Goal: Transaction & Acquisition: Subscribe to service/newsletter

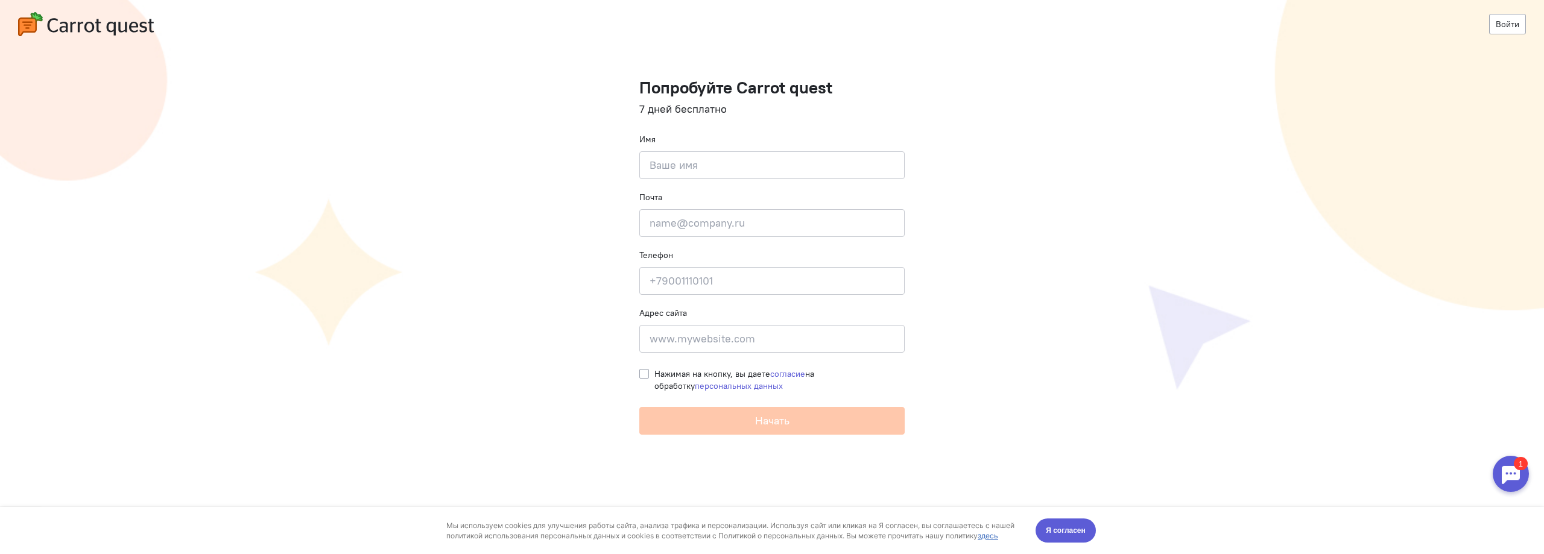
type input "[PERSON_NAME]"
type input "[EMAIL_ADDRESS]"
type input "[PHONE_NUMBER]"
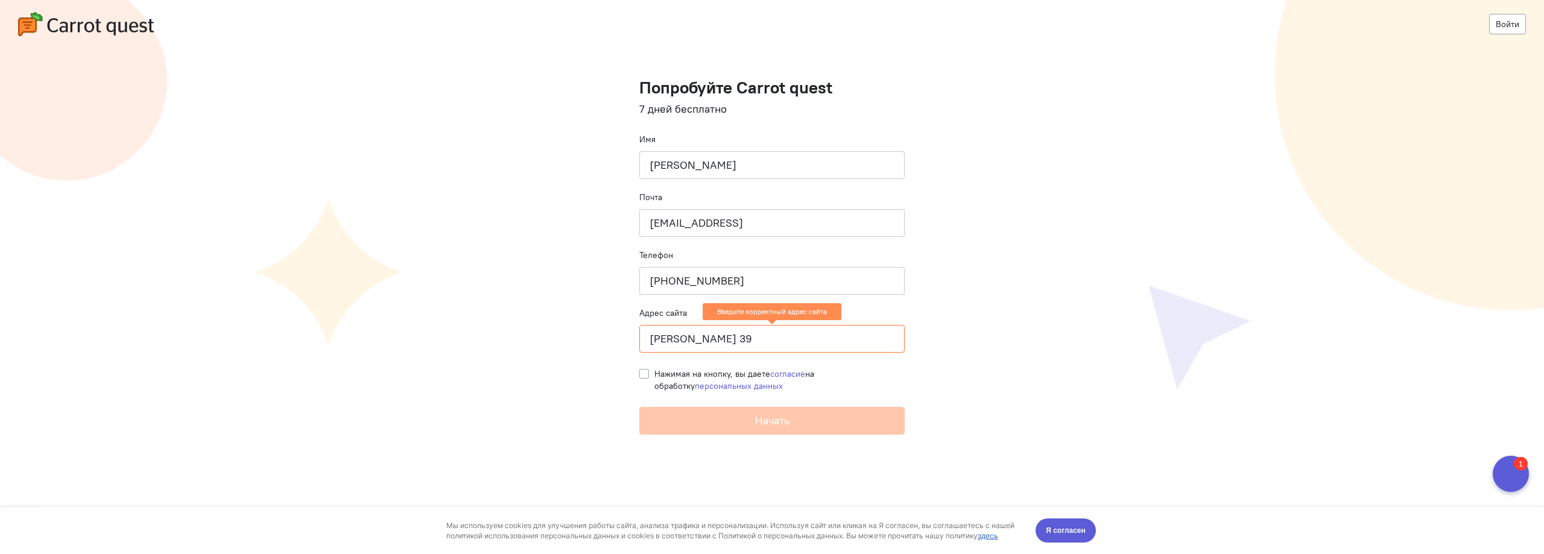
drag, startPoint x: 724, startPoint y: 339, endPoint x: 559, endPoint y: 340, distance: 165.3
click at [559, 340] on cq-registration "Войти Попробуйте Carrot quest 7 дней бесплатно Имя [PERSON_NAME] Почта [EMAIL_A…" at bounding box center [772, 277] width 1544 height 554
type input "[URL]"
click at [654, 377] on label "Нажимая на кнопку, вы даете согласие на обработку персональных данных" at bounding box center [779, 380] width 250 height 24
click at [647, 377] on input "Нажимая на кнопку, вы даете согласие на обработку персональных данных" at bounding box center [644, 373] width 10 height 11
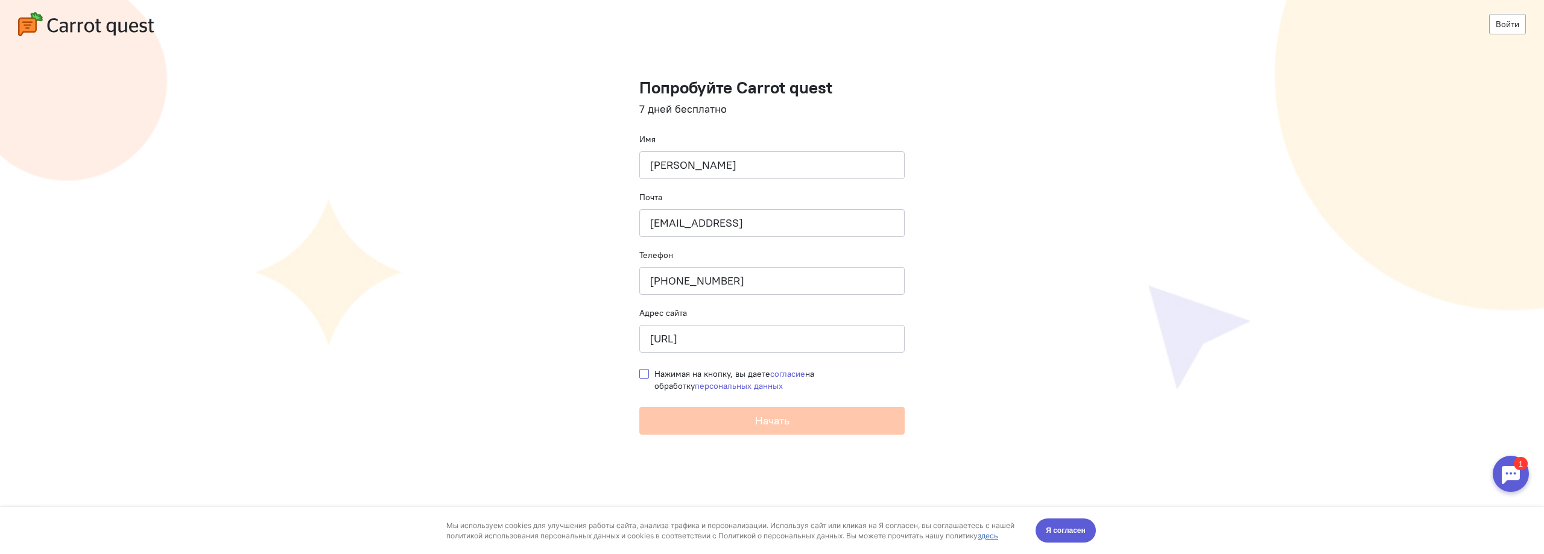
checkbox input "true"
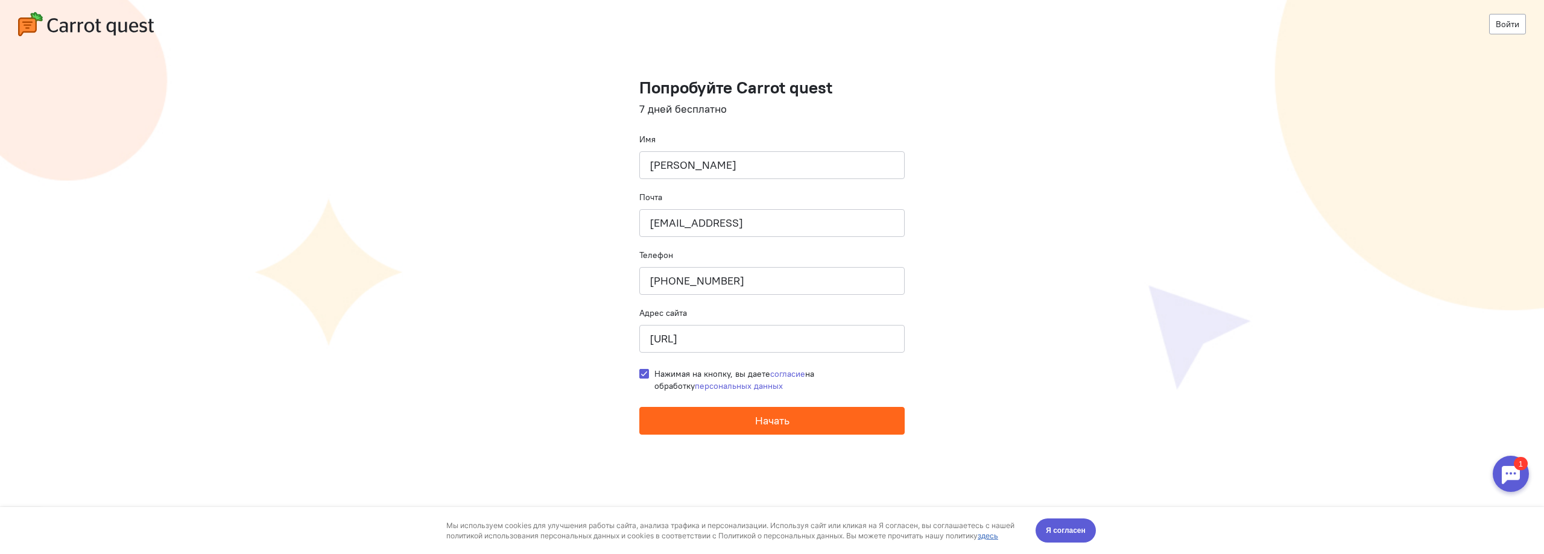
click at [781, 408] on button "Начать" at bounding box center [771, 421] width 265 height 28
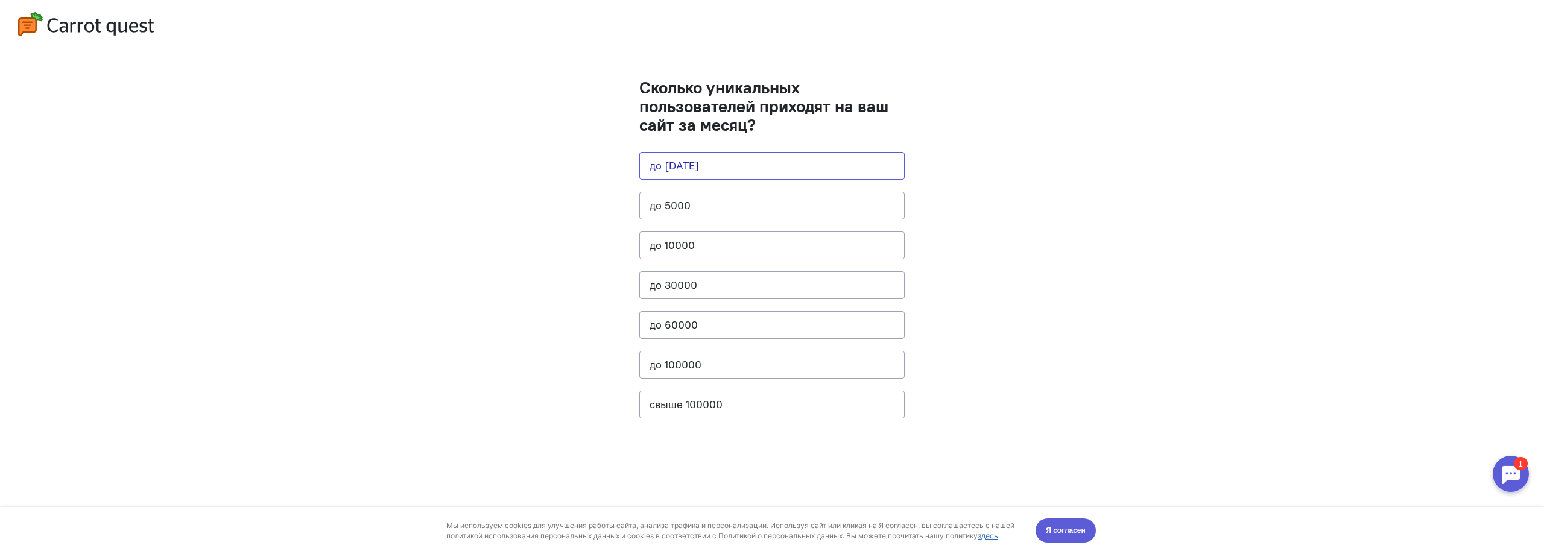
click at [715, 168] on button "до 1000" at bounding box center [771, 166] width 265 height 28
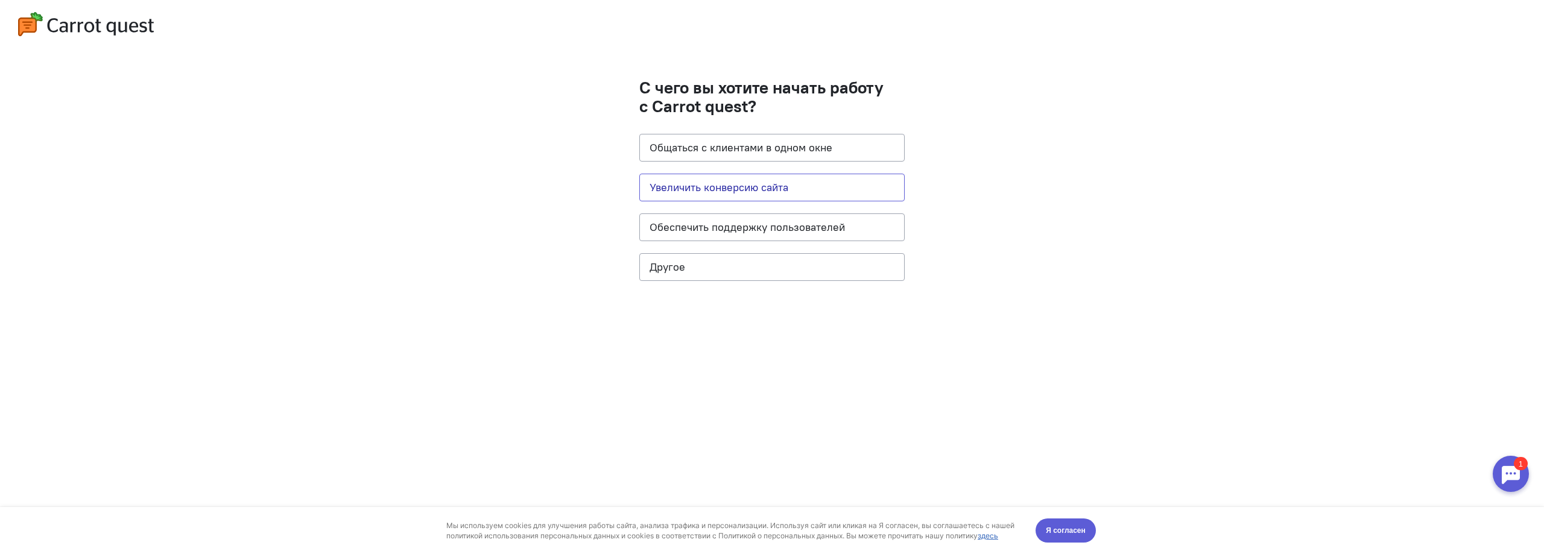
click at [747, 182] on button "Увеличить конверсию сайта" at bounding box center [771, 188] width 265 height 28
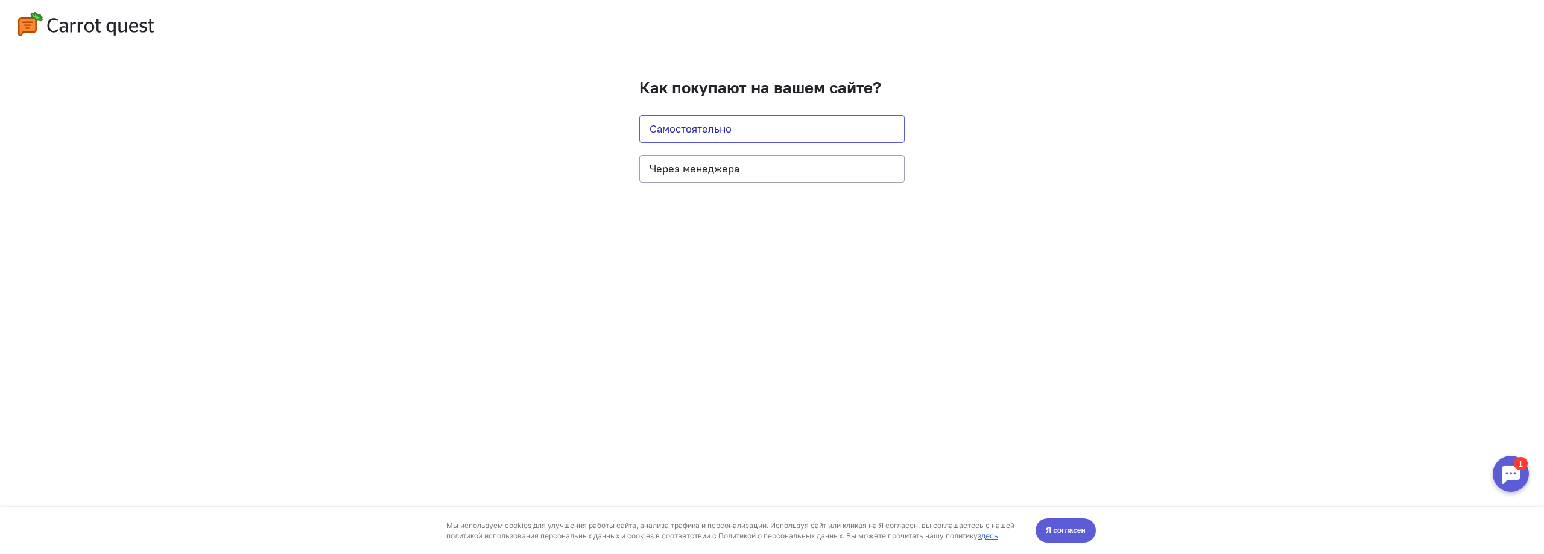
click at [765, 132] on button "Самостоятельно" at bounding box center [771, 129] width 265 height 28
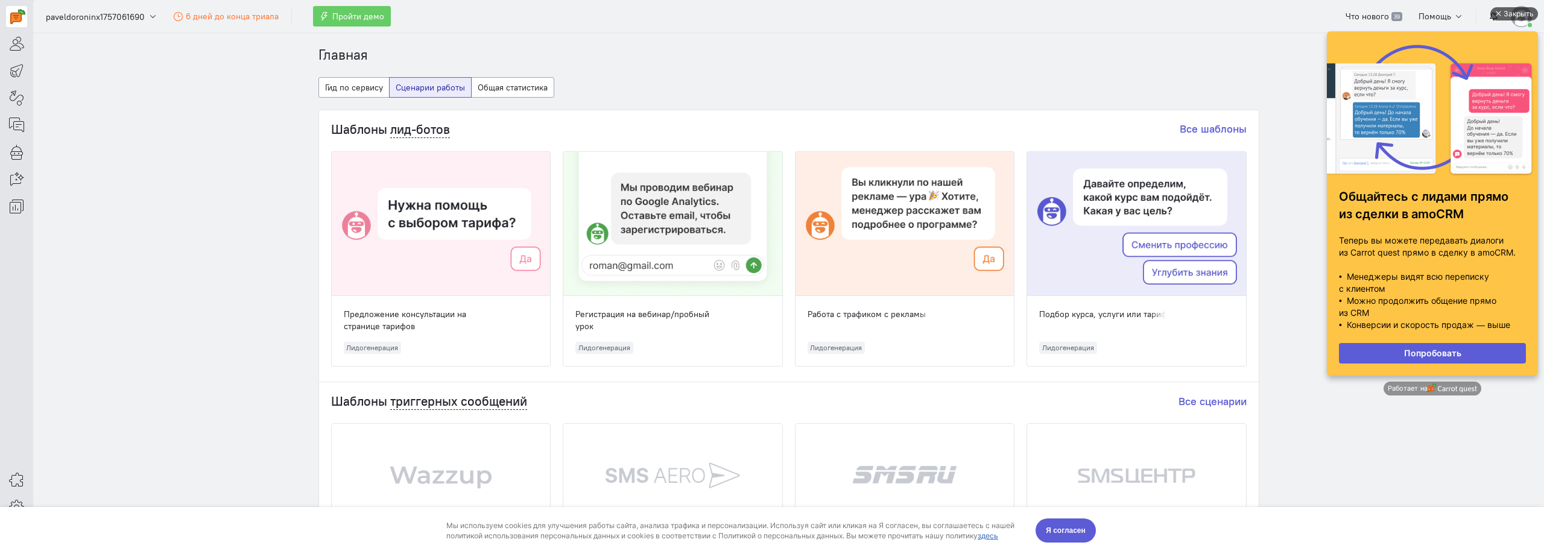
click at [1533, 10] on div "Закрыть" at bounding box center [1519, 13] width 30 height 13
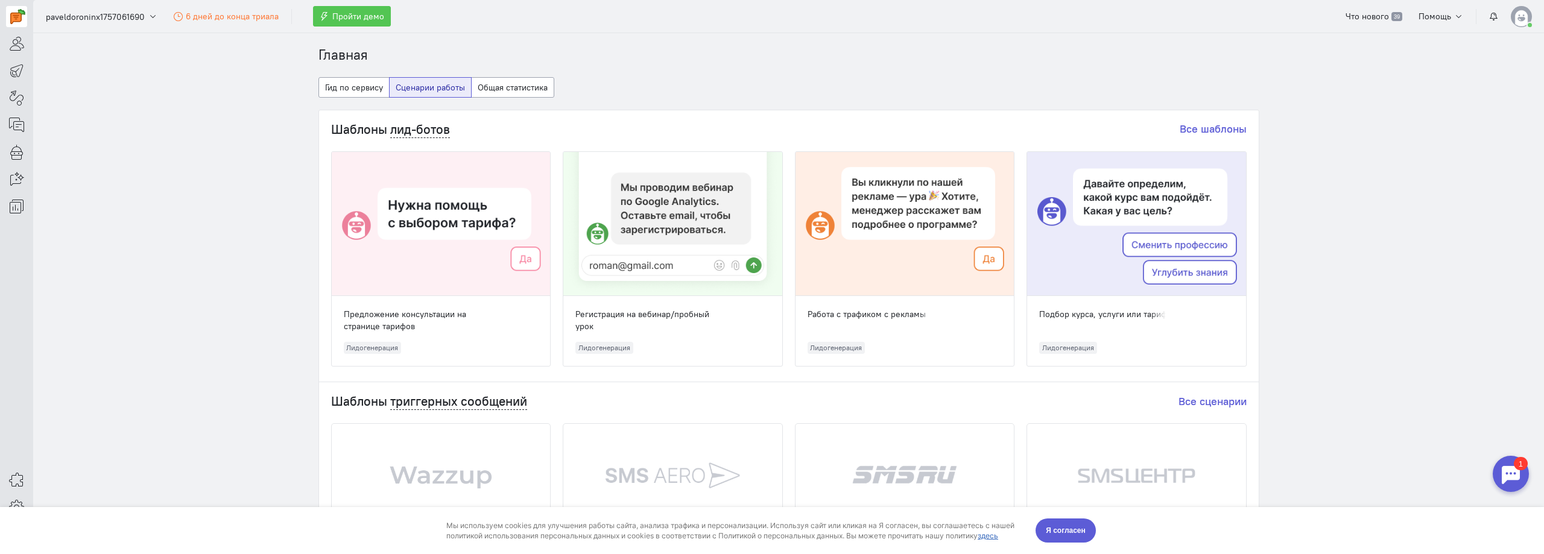
click at [366, 17] on span "Пройти демо" at bounding box center [358, 16] width 52 height 11
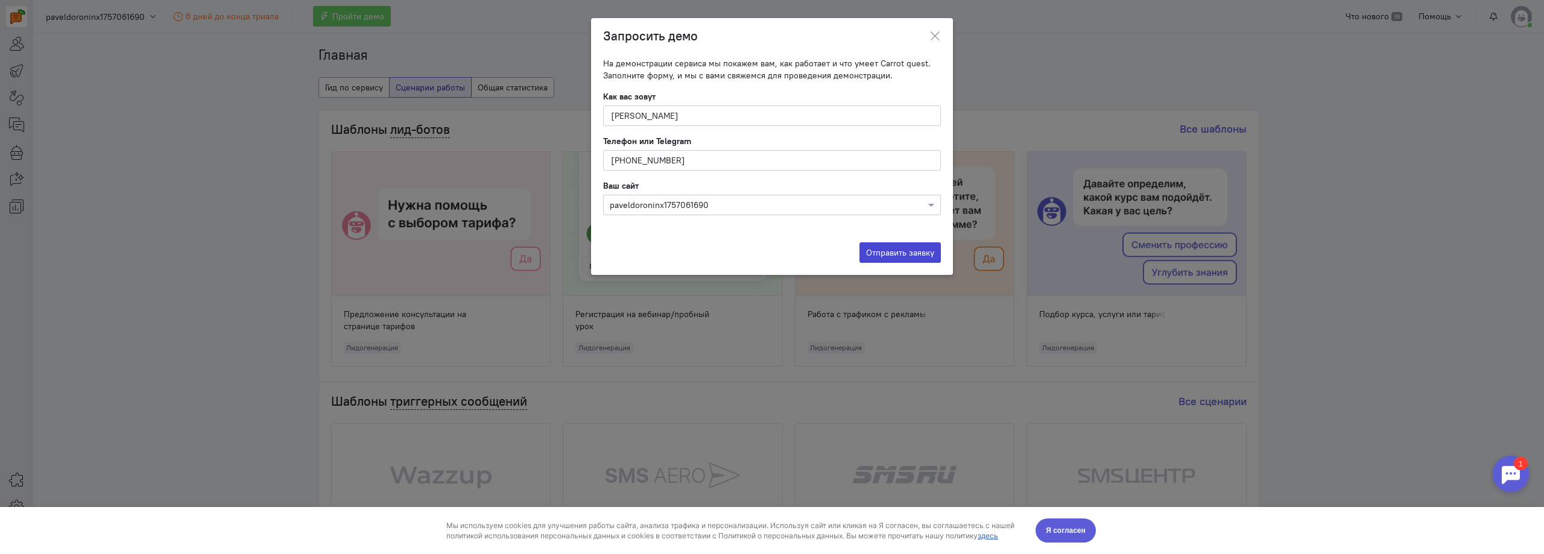
click at [895, 255] on button "Отправить заявку" at bounding box center [900, 252] width 81 height 21
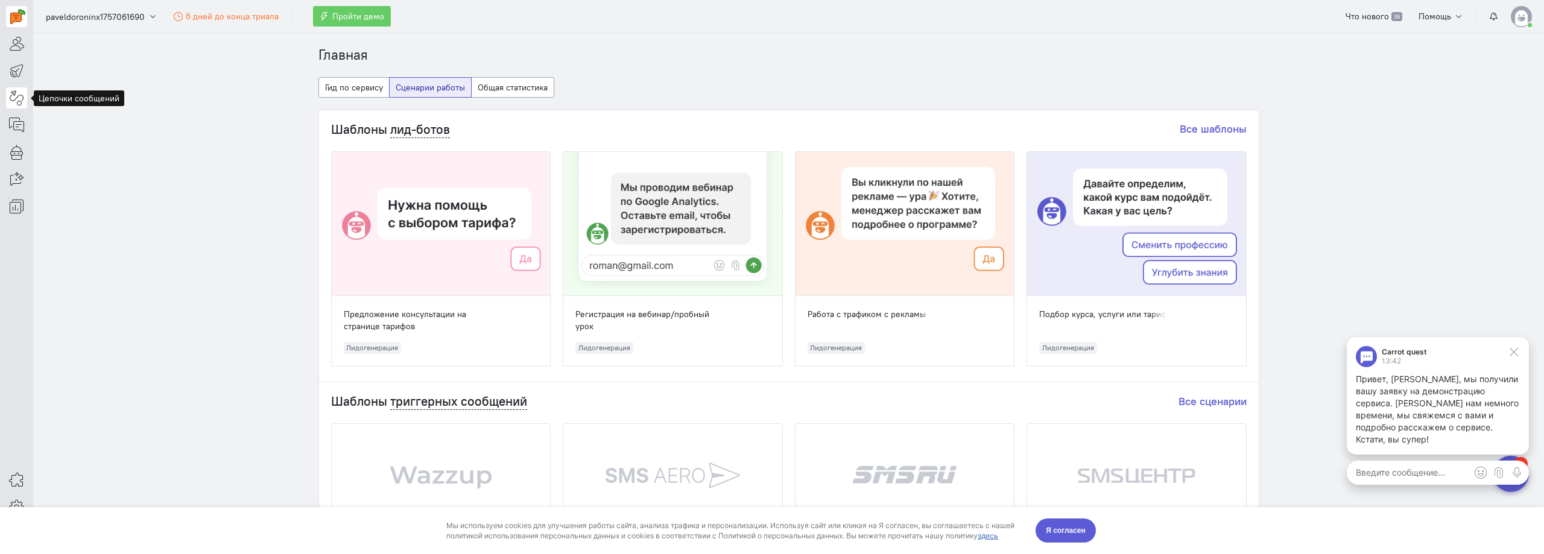
click at [23, 90] on icon at bounding box center [16, 97] width 15 height 14
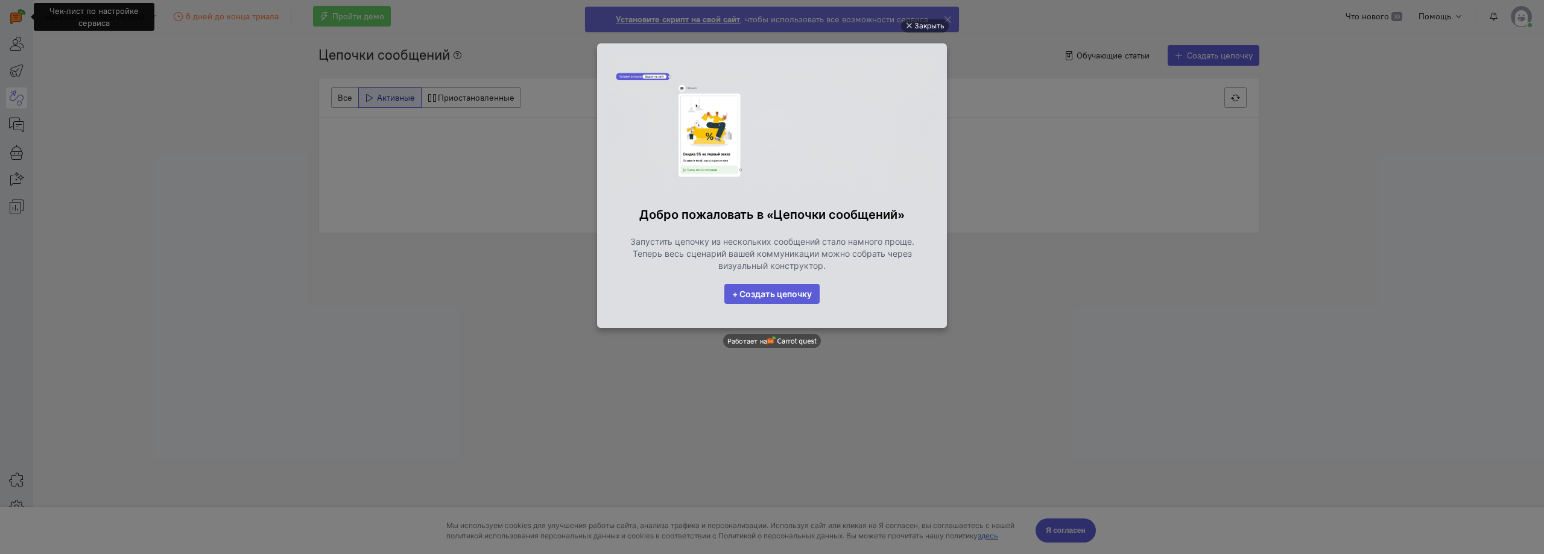
click at [778, 295] on link "+ Создать цепочку" at bounding box center [771, 294] width 95 height 21
